Goal: Task Accomplishment & Management: Complete application form

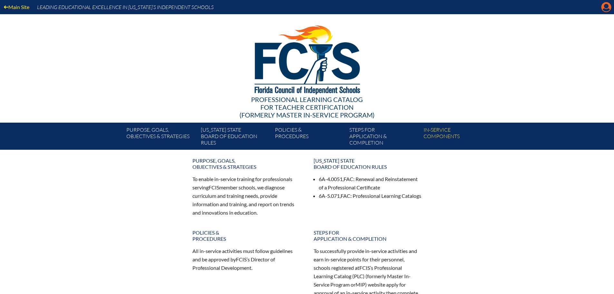
click at [606, 9] on icon at bounding box center [607, 7] width 10 height 10
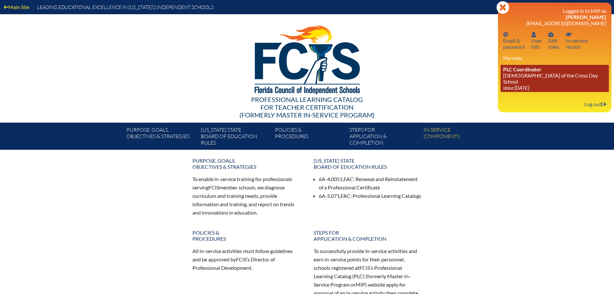
click at [517, 78] on link "PLC Coordinator Lutheran Church of the Cross Day School since 2022 Jun 10" at bounding box center [555, 78] width 108 height 27
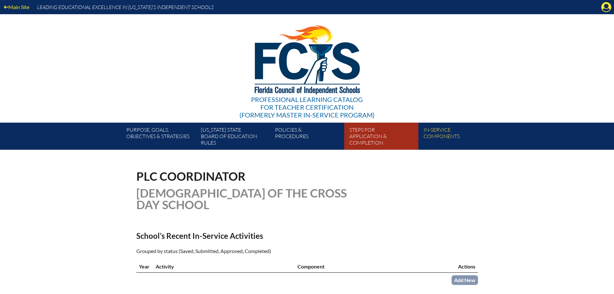
scroll to position [129, 0]
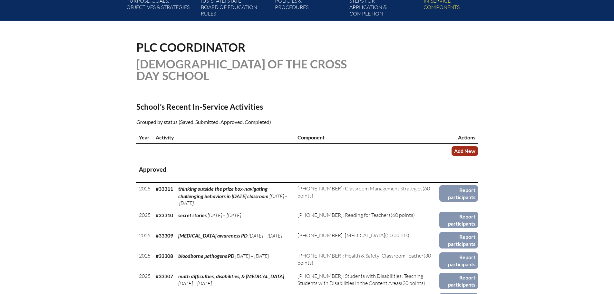
click at [465, 149] on link "Add New" at bounding box center [465, 150] width 26 height 9
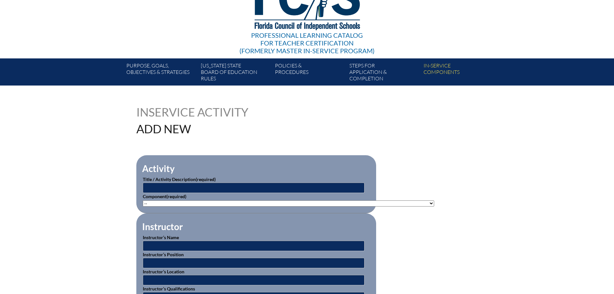
scroll to position [65, 0]
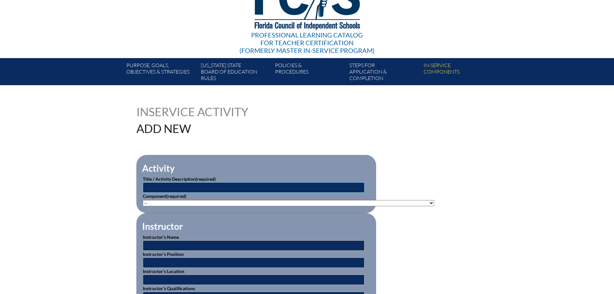
click at [187, 186] on input "text" at bounding box center [254, 187] width 222 height 10
type input "UFLi Foundations-how to implement day 1 & 2 lessons"
click at [155, 204] on select"]"] "-- [PHONE_NUMBER]: Appropriate Art Activities [PHONE_NUMBER]: Concept and Art P…" at bounding box center [289, 203] width 292 height 6
select select"]"] "20443"
click at [143, 200] on select"]"] "-- [PHONE_NUMBER]: Appropriate Art Activities [PHONE_NUMBER]: Concept and Art P…" at bounding box center [289, 203] width 292 height 6
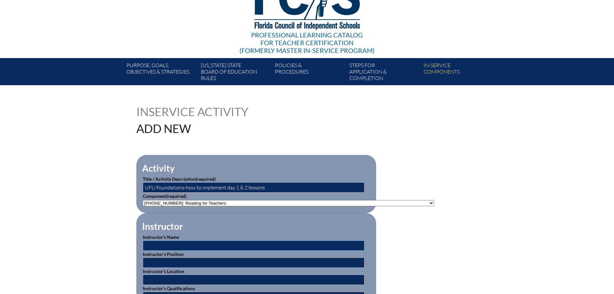
click at [160, 243] on input "text" at bounding box center [254, 245] width 222 height 10
type input "[PERSON_NAME] & [PERSON_NAME]"
click at [153, 260] on input "text" at bounding box center [254, 262] width 222 height 10
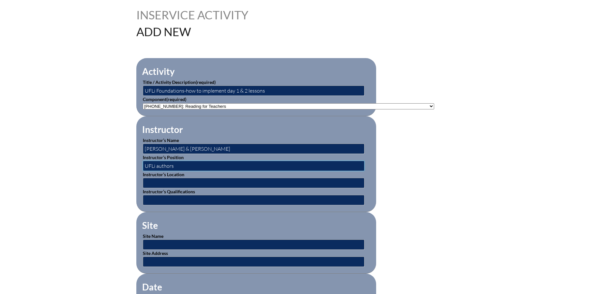
scroll to position [194, 0]
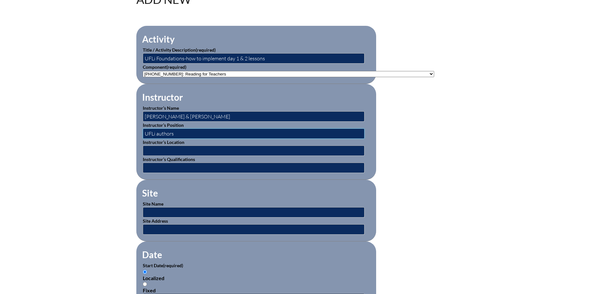
type input "UFLi authors"
click at [158, 210] on input "text" at bounding box center [254, 212] width 222 height 10
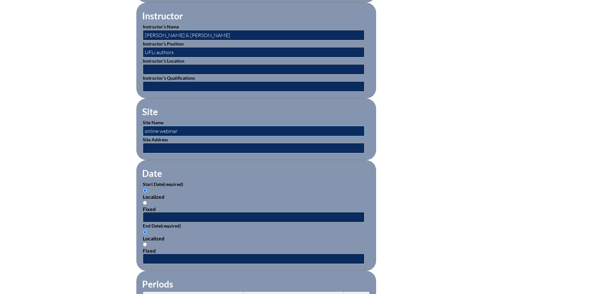
scroll to position [290, 0]
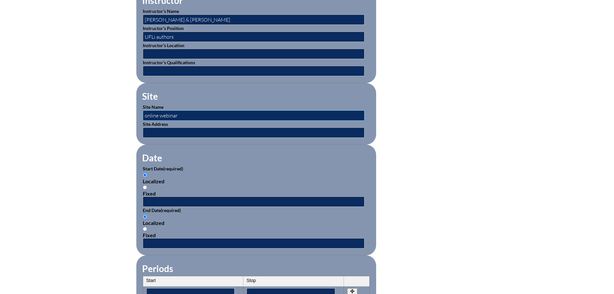
type input "online webinar"
click at [153, 196] on input "text" at bounding box center [254, 201] width 222 height 10
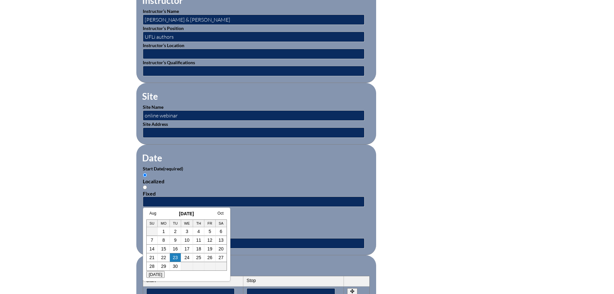
click at [245, 223] on div "Localized Fixed" at bounding box center [256, 226] width 227 height 25
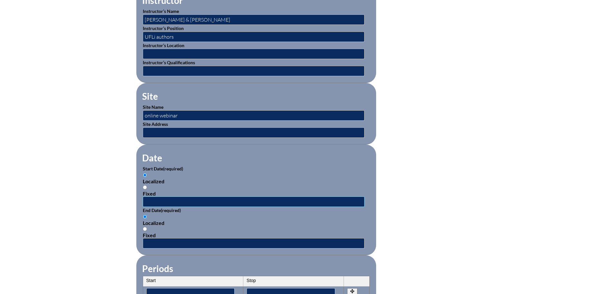
click at [160, 196] on input "text" at bounding box center [254, 201] width 222 height 10
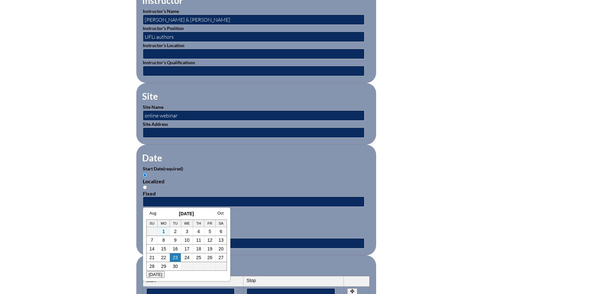
click at [165, 231] on td "1" at bounding box center [164, 231] width 12 height 9
click at [177, 232] on td "2" at bounding box center [175, 231] width 11 height 9
click at [175, 232] on link "2" at bounding box center [175, 231] width 3 height 5
type input "2025-09-02 1:31 PM"
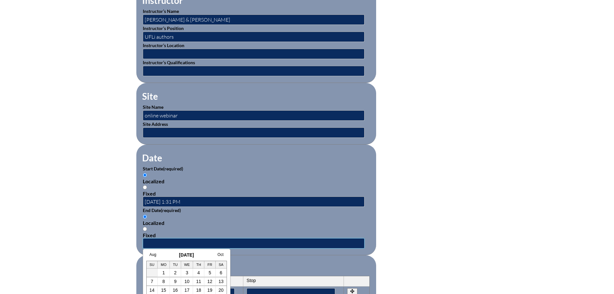
click at [174, 240] on input "text" at bounding box center [254, 243] width 222 height 10
click at [174, 272] on link "2" at bounding box center [175, 272] width 3 height 5
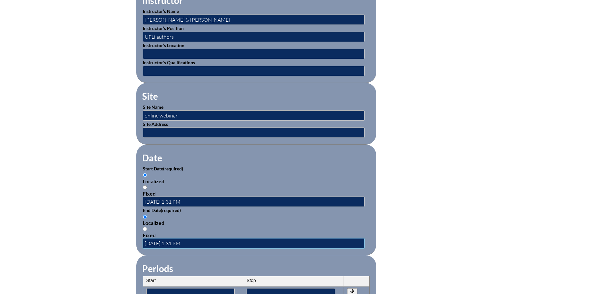
click at [170, 242] on input "2025-09-02 1:31 PM" at bounding box center [254, 243] width 222 height 10
click at [174, 239] on input "2025-09-02 1:31 PM" at bounding box center [254, 243] width 222 height 10
click at [172, 239] on input "2025-09-02 1:31 PM" at bounding box center [254, 243] width 222 height 10
type input "2025-09-04 1:31 PM"
click at [171, 199] on input "2025-09-02 1:31 PM" at bounding box center [254, 201] width 222 height 10
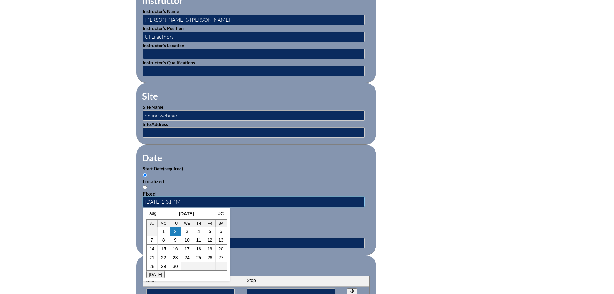
type input "2025-09-04 1:31 PM"
click at [268, 214] on div "Localized Fixed" at bounding box center [256, 226] width 227 height 25
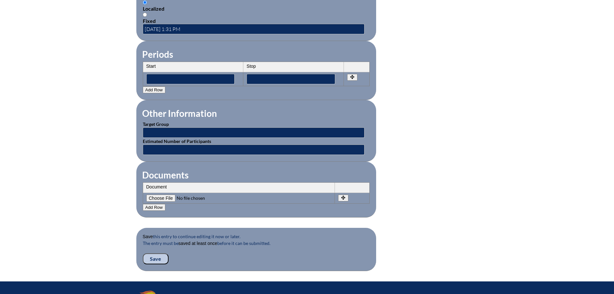
scroll to position [516, 0]
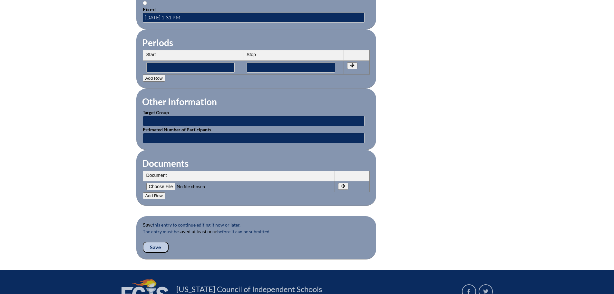
click at [159, 246] on input "Save" at bounding box center [156, 247] width 26 height 11
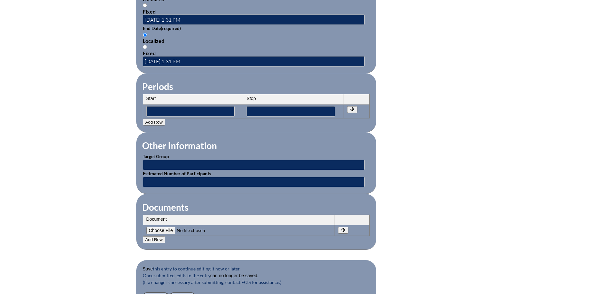
scroll to position [599, 0]
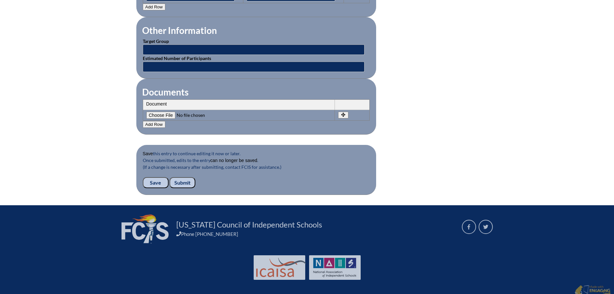
click at [187, 177] on input "Submit" at bounding box center [183, 182] width 26 height 11
